Goal: Task Accomplishment & Management: Use online tool/utility

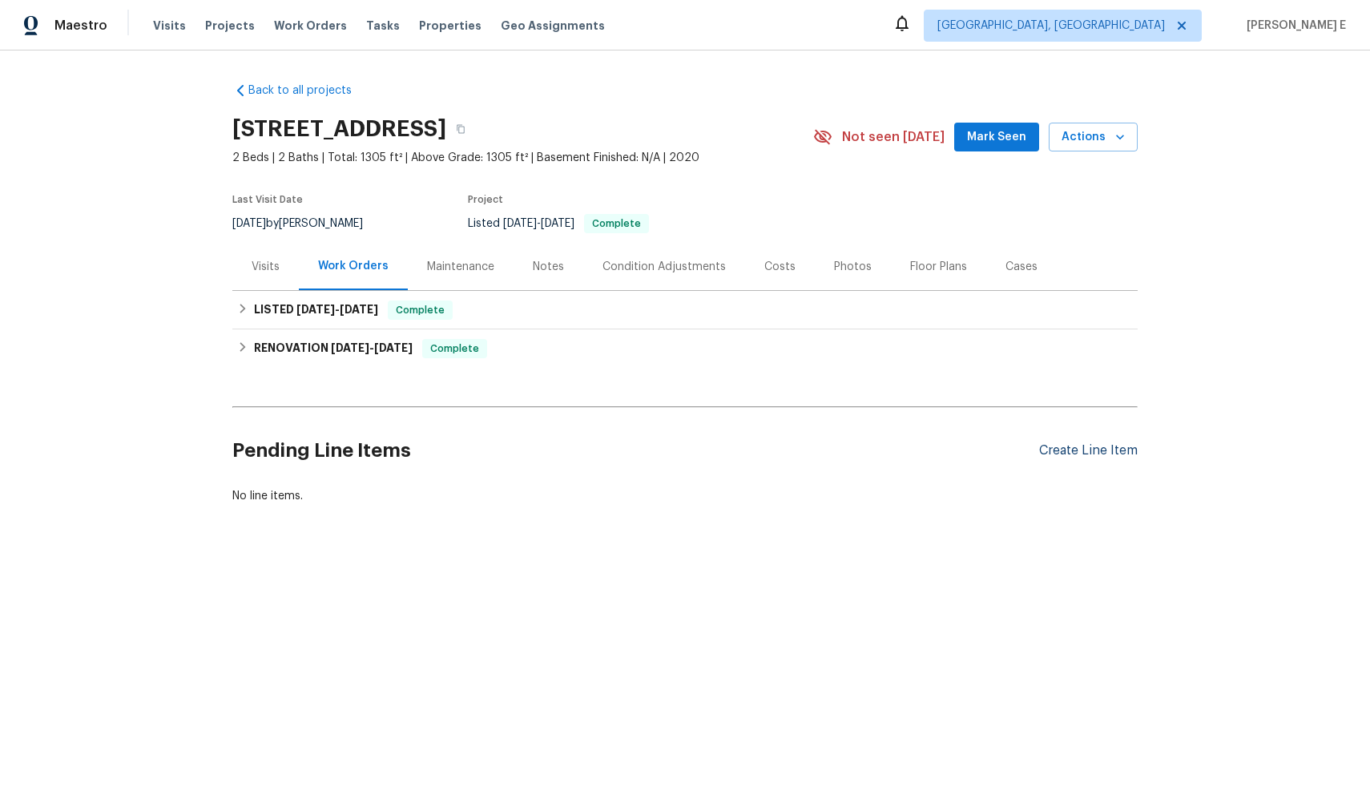
click at [1098, 453] on div "Create Line Item" at bounding box center [1088, 450] width 99 height 15
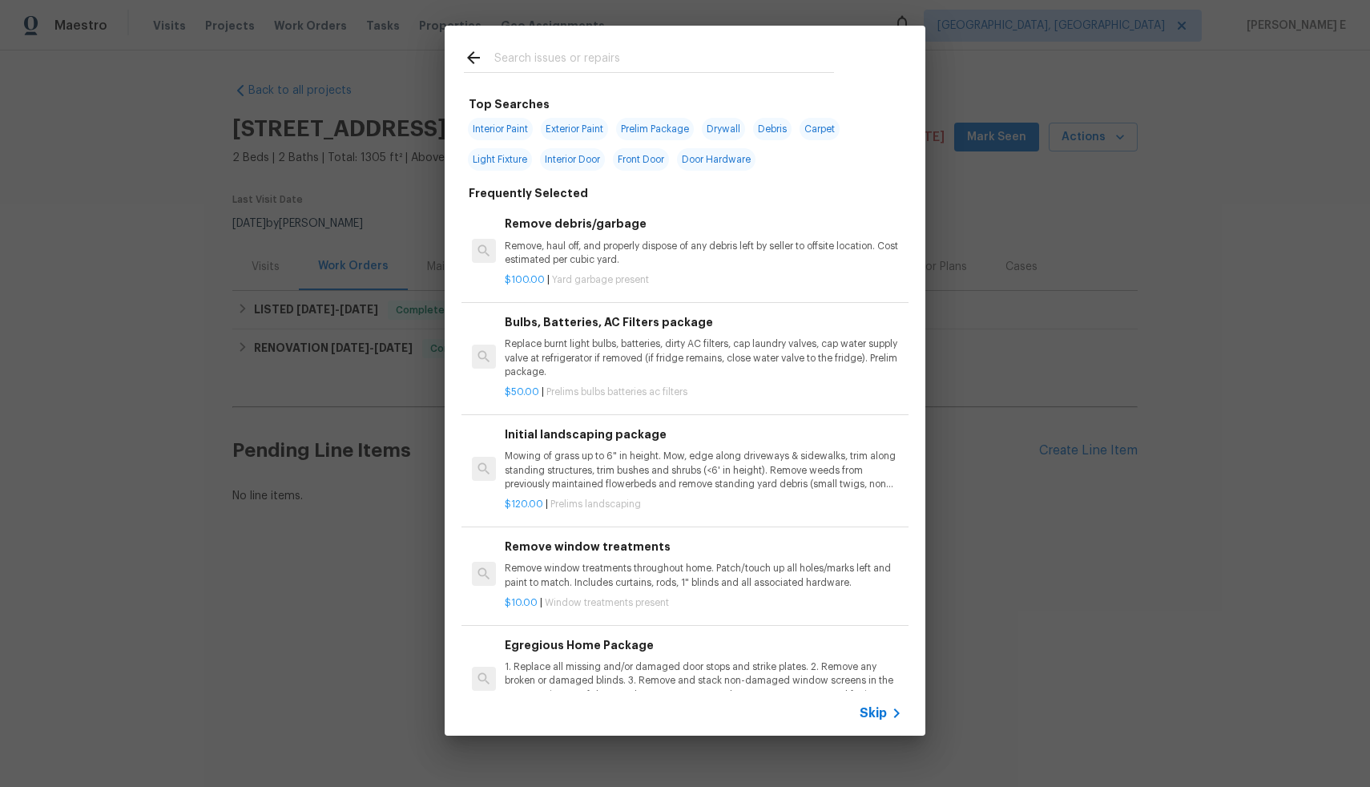
click at [881, 716] on span "Skip" at bounding box center [873, 713] width 27 height 16
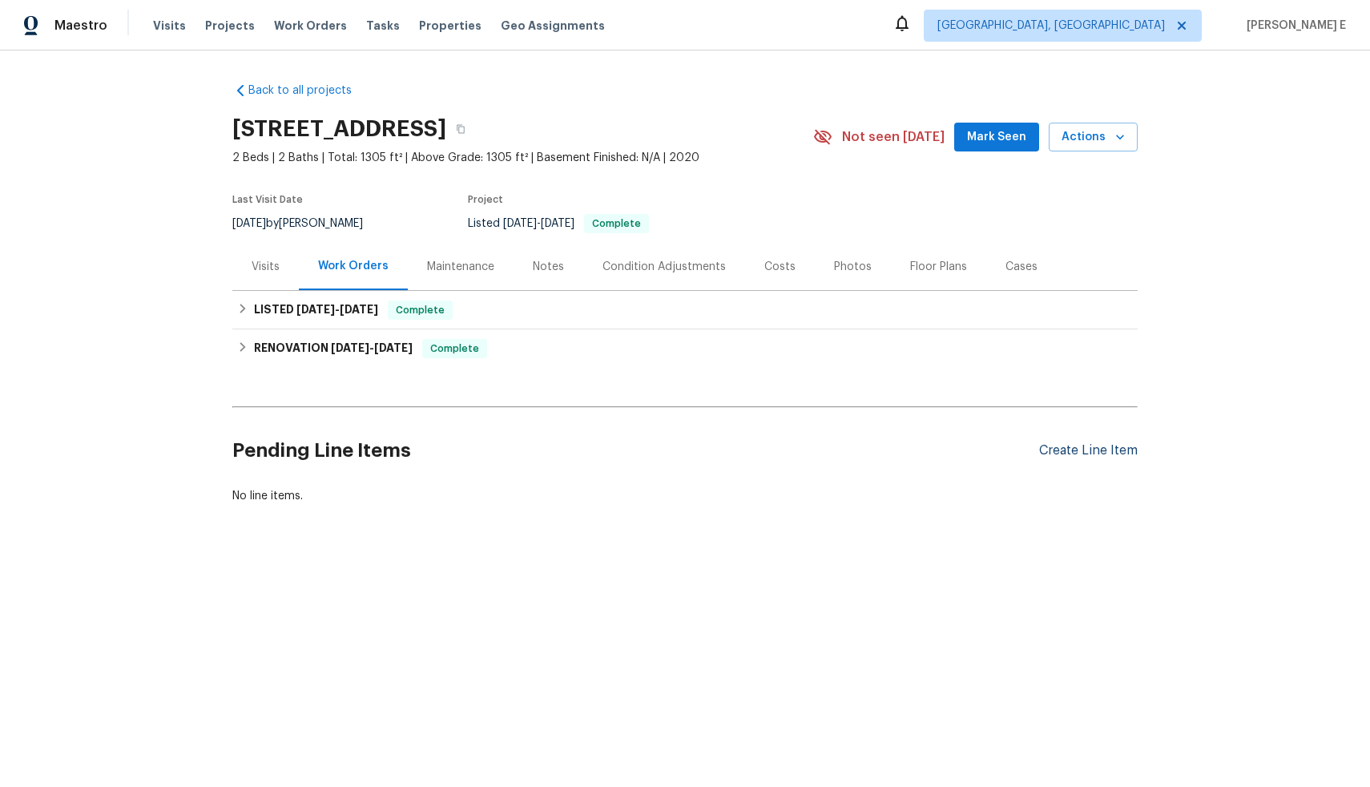
click at [1066, 450] on div "Create Line Item" at bounding box center [1088, 450] width 99 height 15
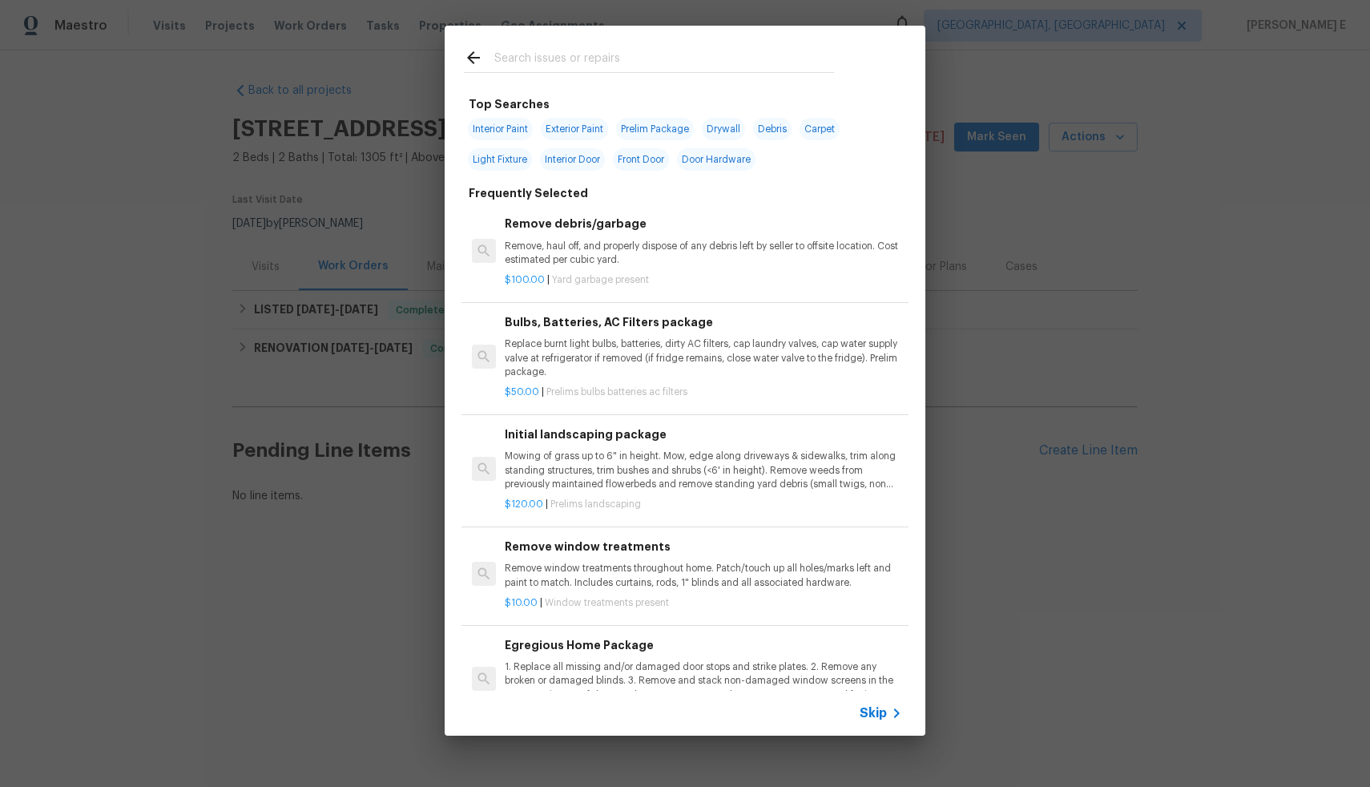
click at [874, 712] on span "Skip" at bounding box center [873, 713] width 27 height 16
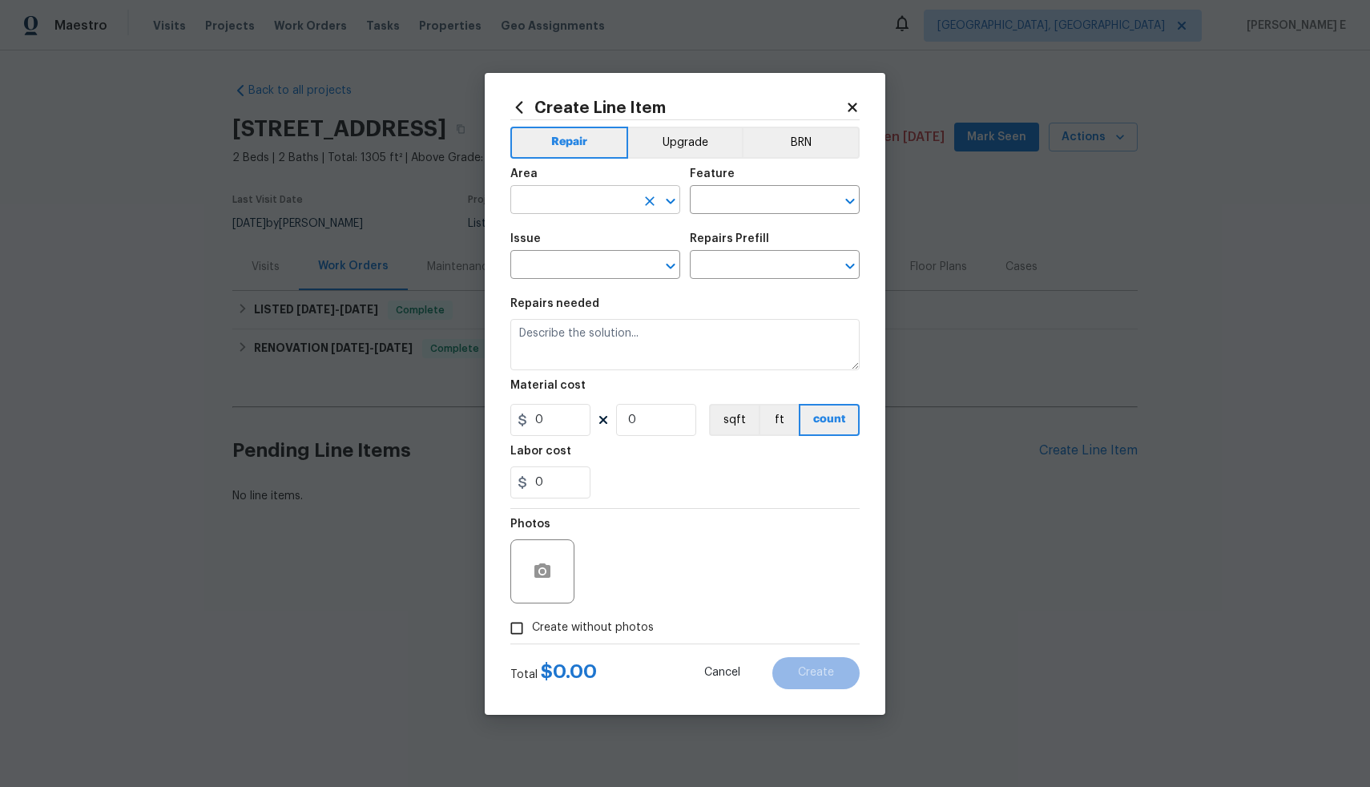
click at [591, 204] on input "text" at bounding box center [573, 201] width 125 height 25
click at [628, 232] on li "Exterior Addition" at bounding box center [596, 237] width 170 height 26
type input "Exterior Addition"
click at [723, 194] on input "text" at bounding box center [752, 201] width 125 height 25
